Goal: Check status: Check status

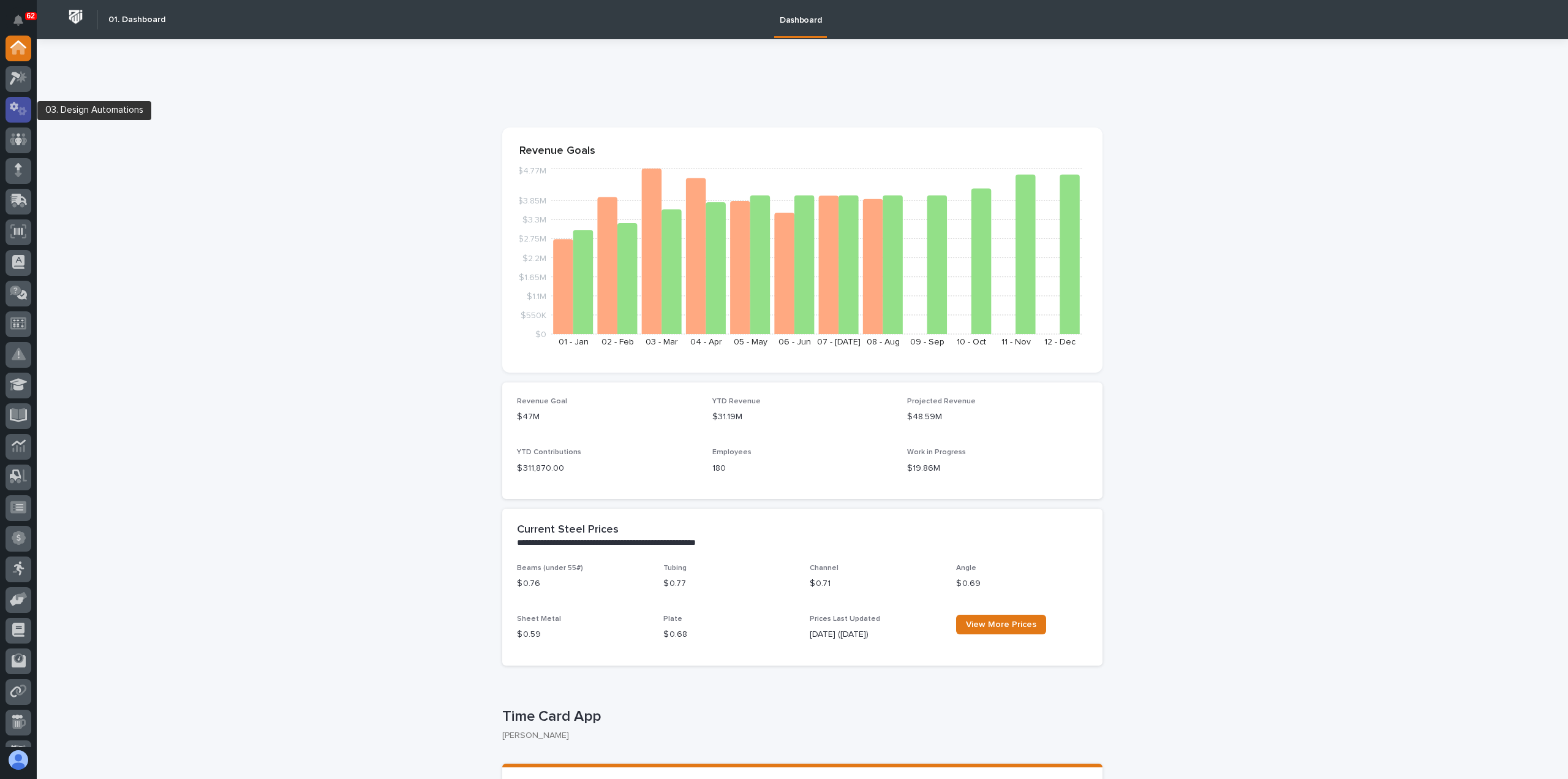
click at [15, 117] on div at bounding box center [18, 110] width 26 height 26
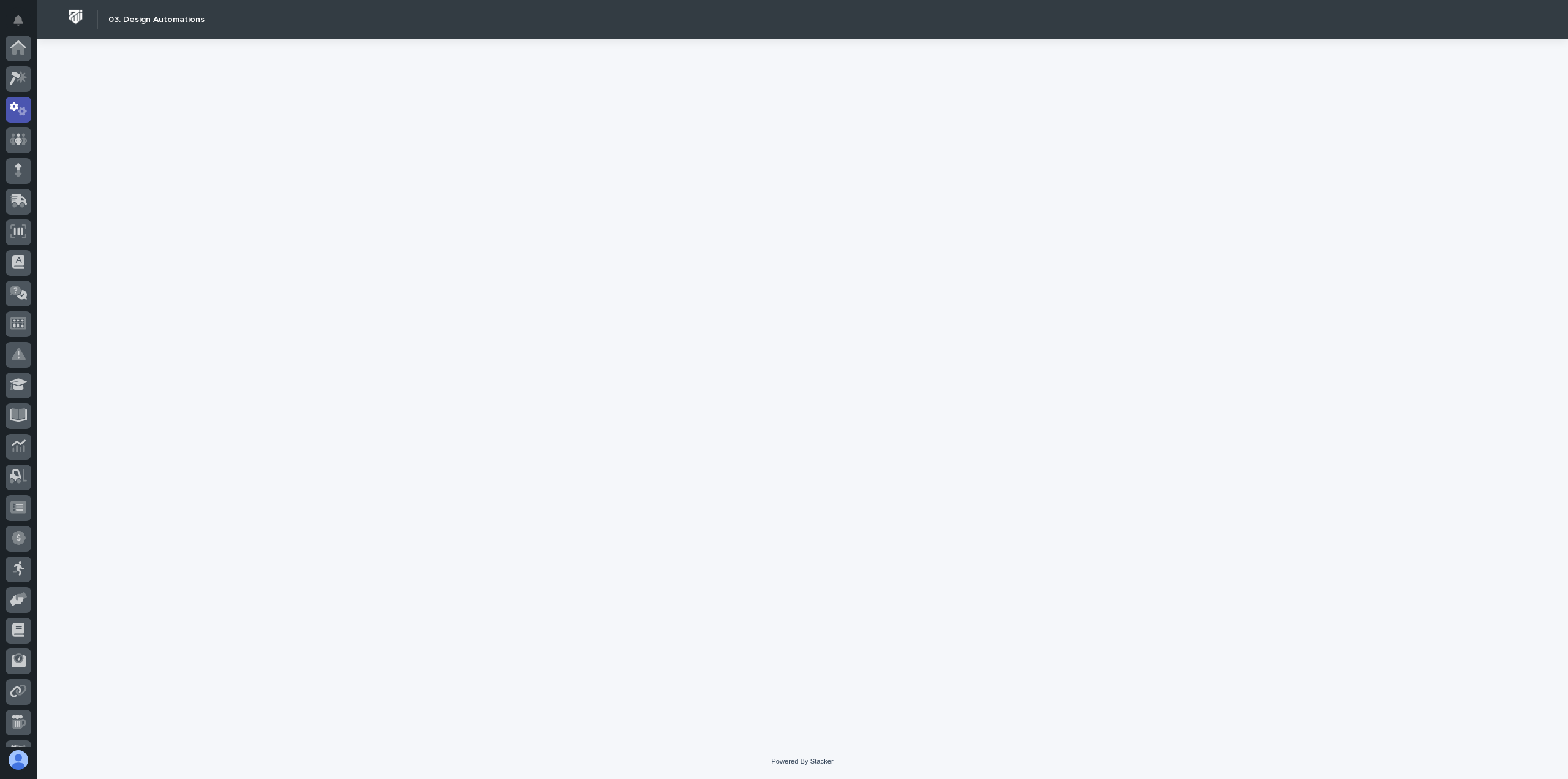
scroll to position [61, 0]
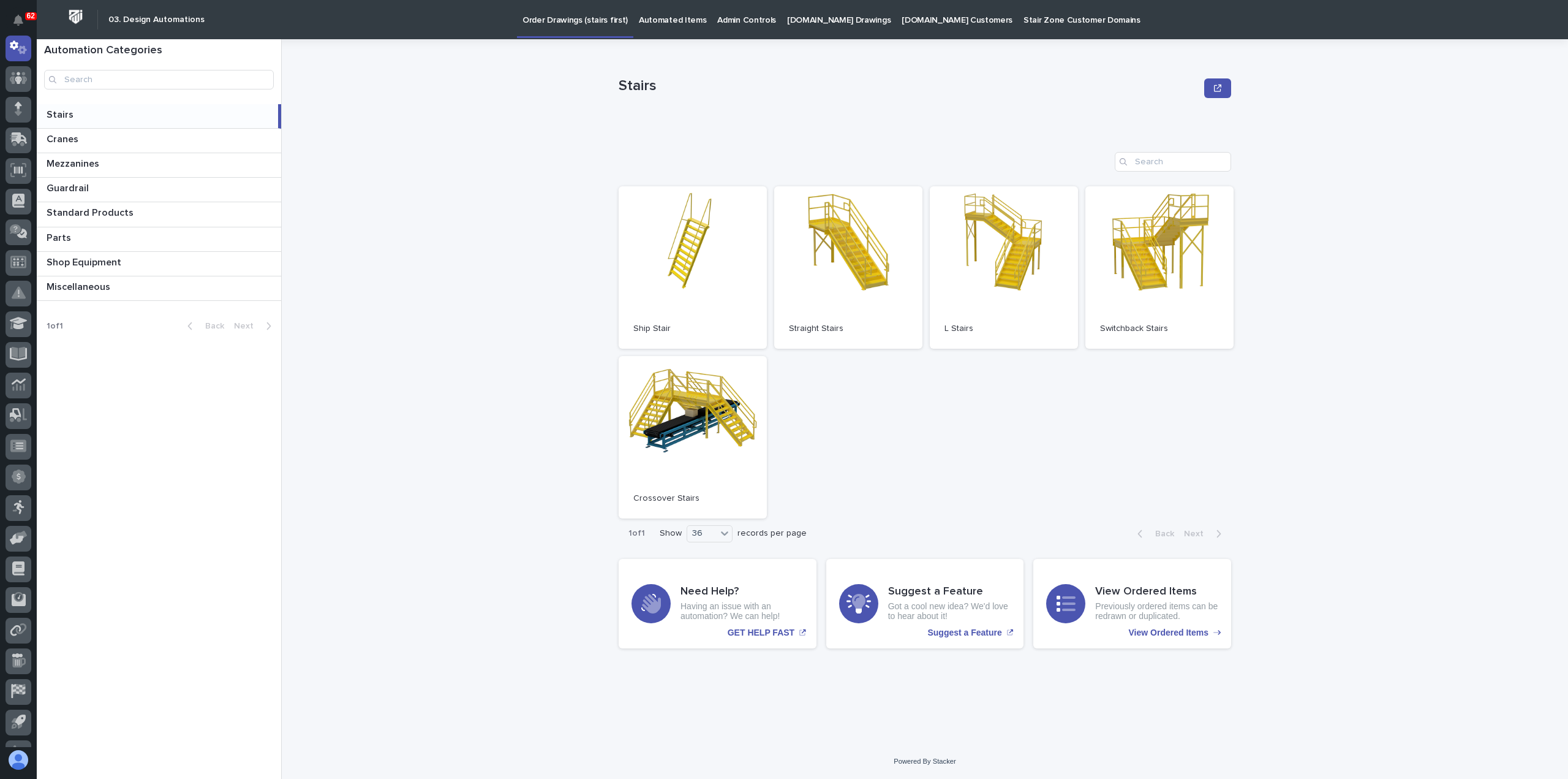
click at [811, 24] on p "[DOMAIN_NAME] Drawings" at bounding box center [838, 13] width 103 height 26
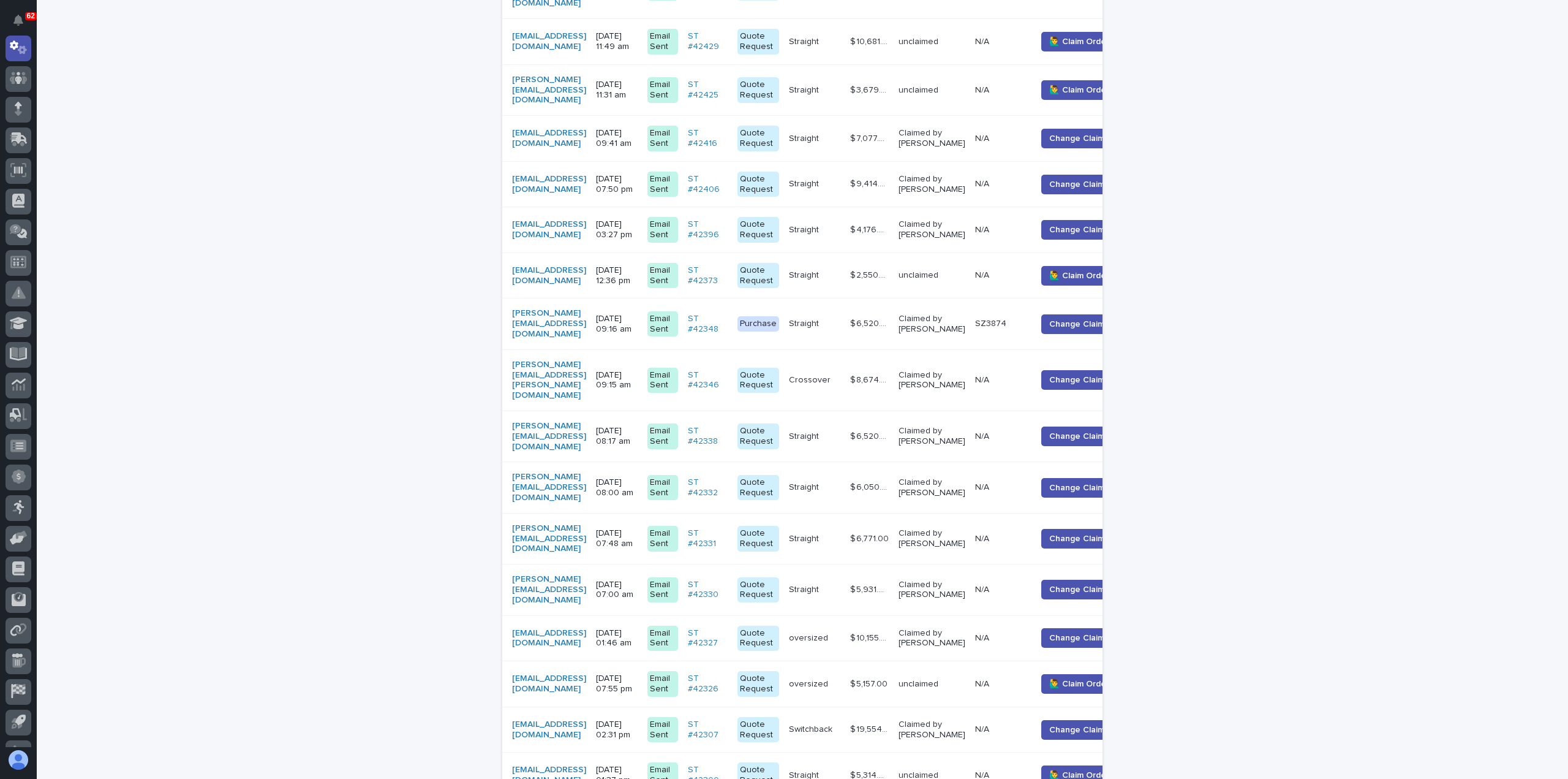
scroll to position [550, 0]
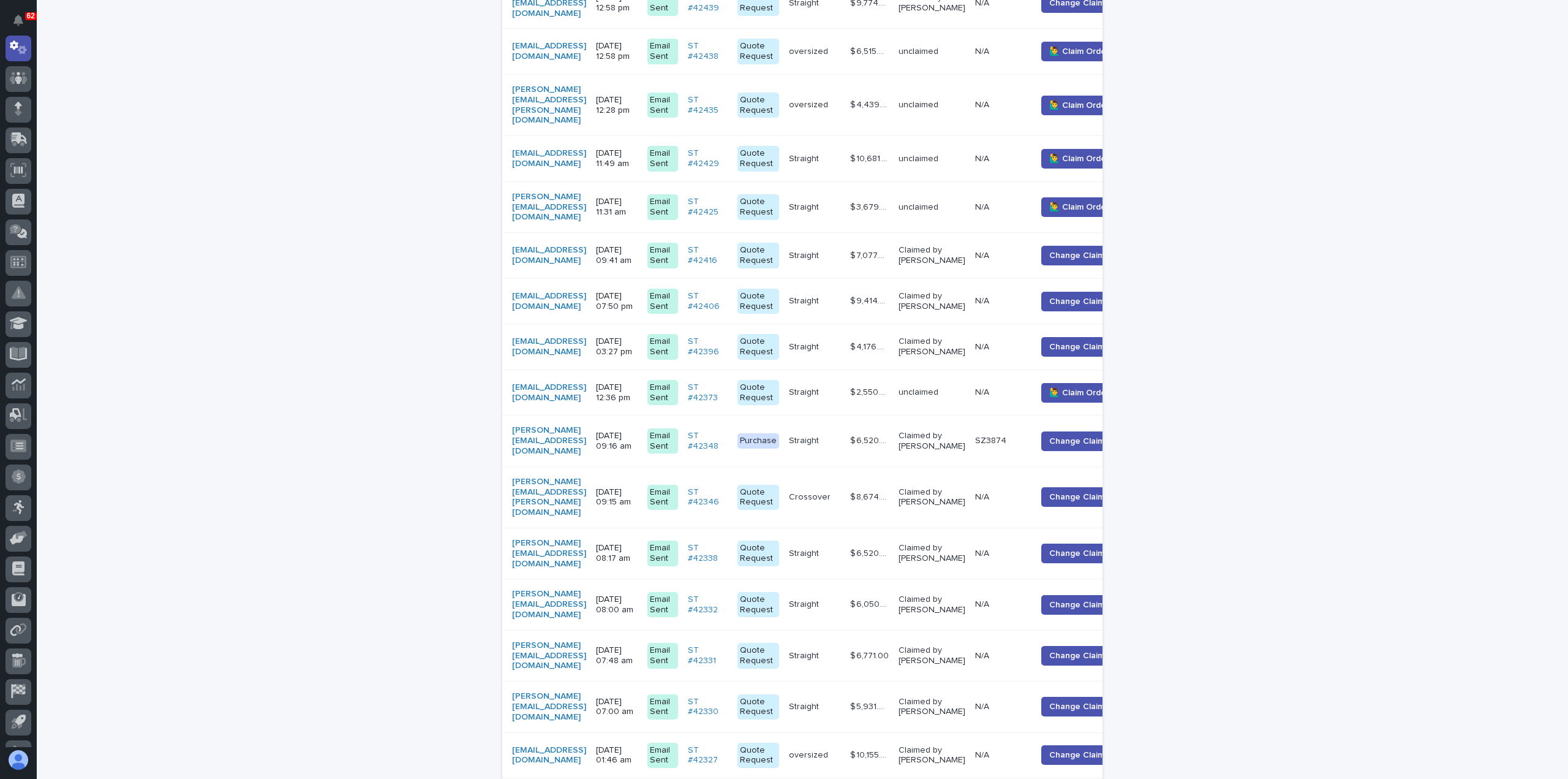
click at [638, 431] on p "[DATE] 09:16 am" at bounding box center [617, 441] width 42 height 21
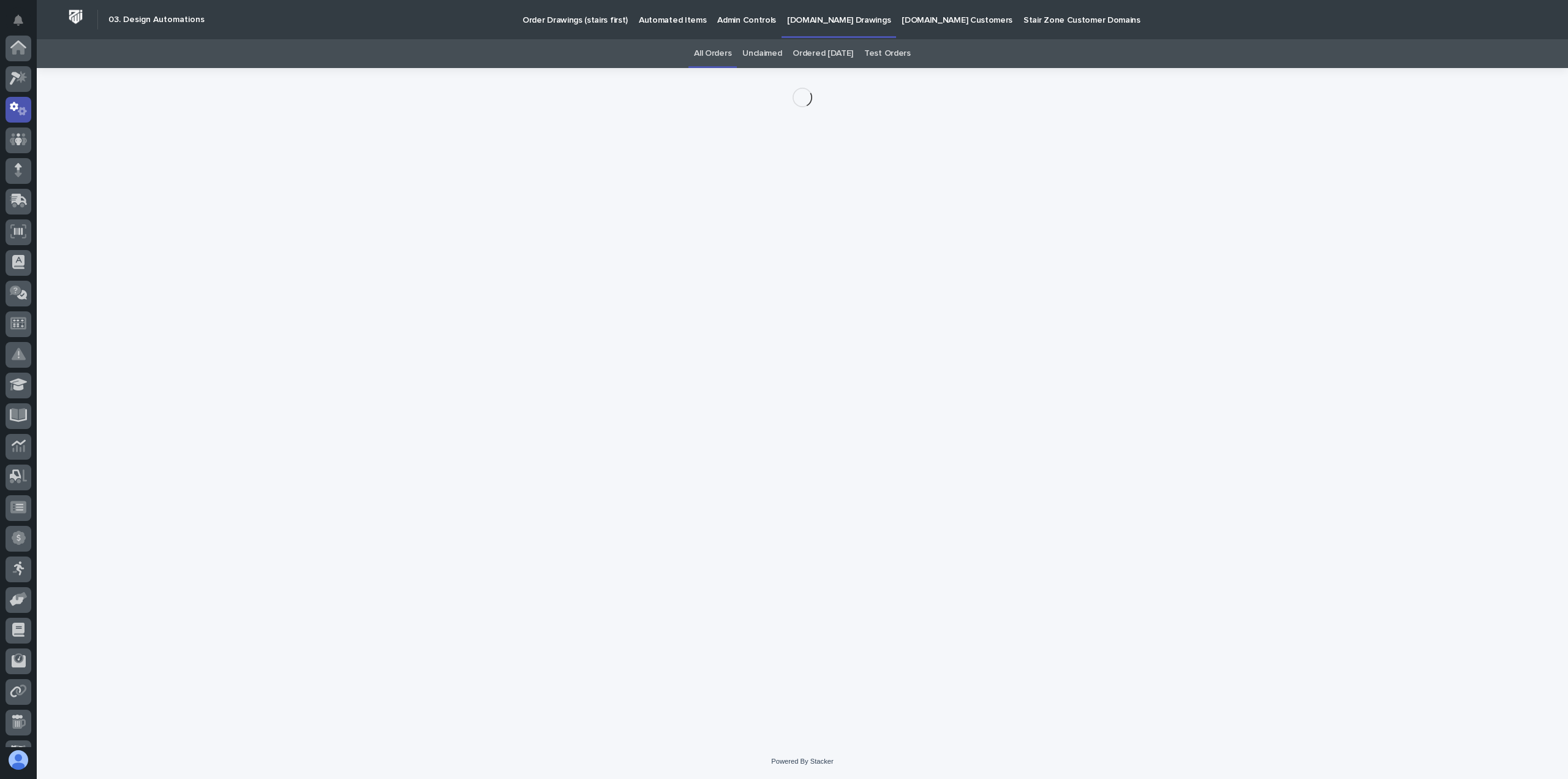
scroll to position [61, 0]
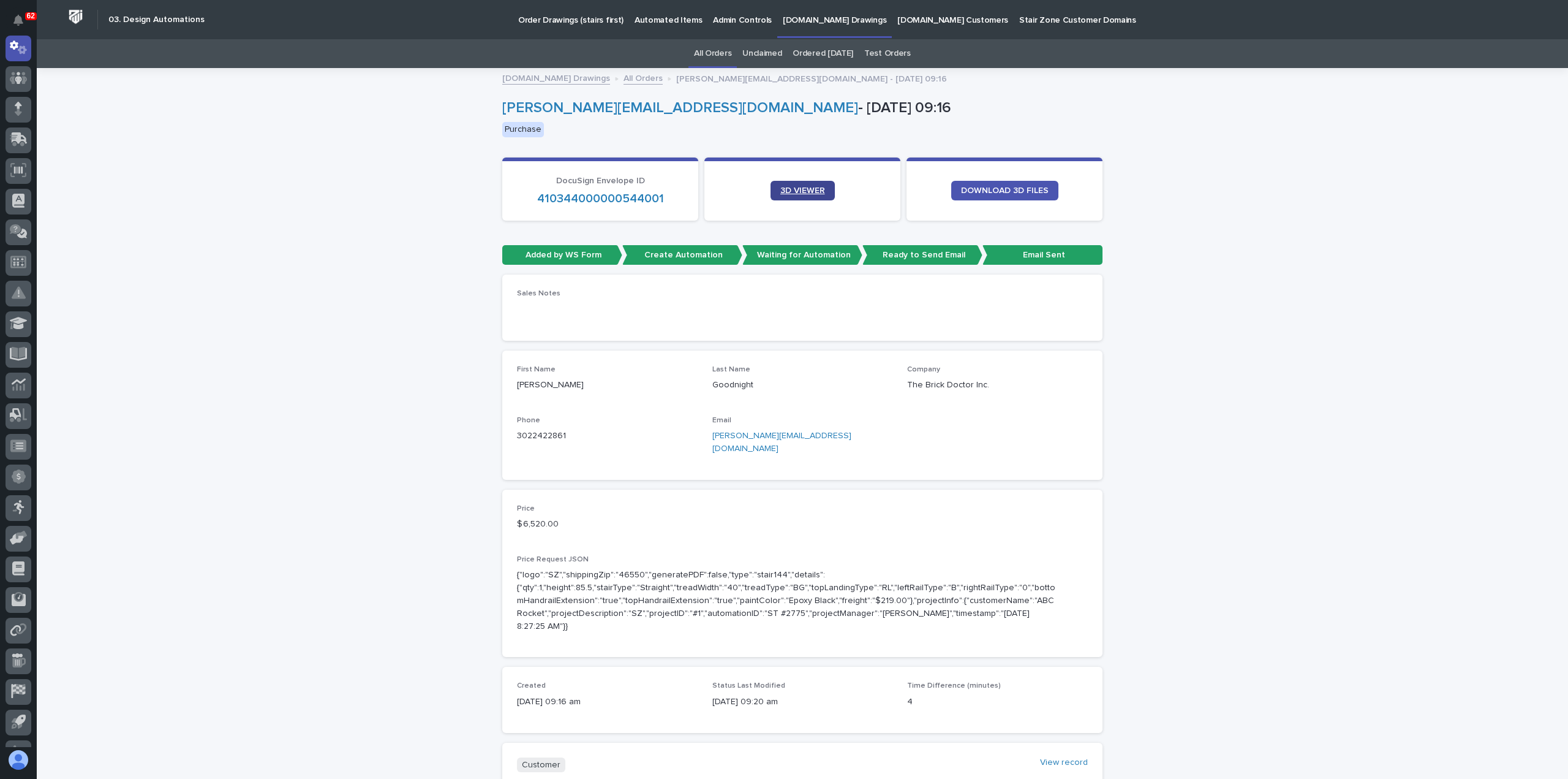
click at [793, 192] on span "3D VIEWER" at bounding box center [803, 190] width 45 height 8
